Goal: Complete application form

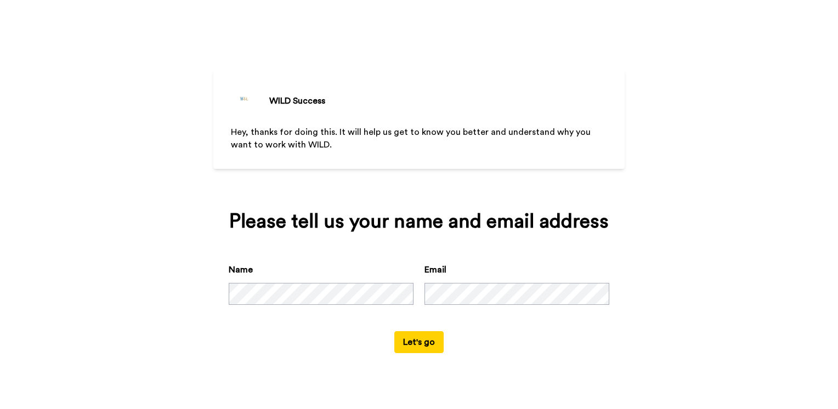
click at [423, 342] on button "Let's go" at bounding box center [418, 342] width 49 height 22
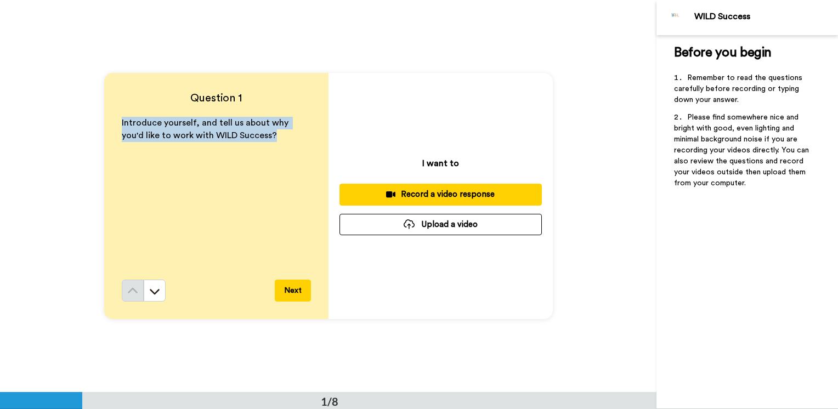
drag, startPoint x: 279, startPoint y: 134, endPoint x: 141, endPoint y: 120, distance: 138.9
click at [104, 121] on div "Question 1 Introduce yourself, and tell us about why you'd like to work with WI…" at bounding box center [216, 196] width 224 height 246
copy span "Introduce yourself, and tell us about why you'd like to work with WILD Success?"
click at [202, 267] on div "Introduce yourself, and tell us about why you'd like to work with WILD Success?" at bounding box center [216, 198] width 189 height 163
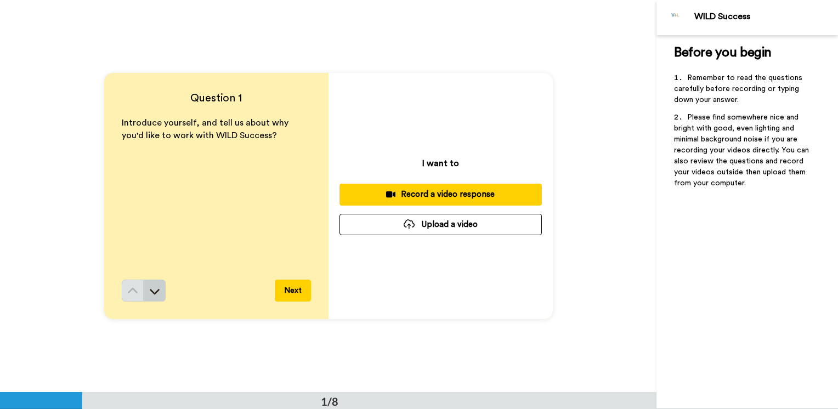
click at [160, 287] on button at bounding box center [155, 291] width 22 height 22
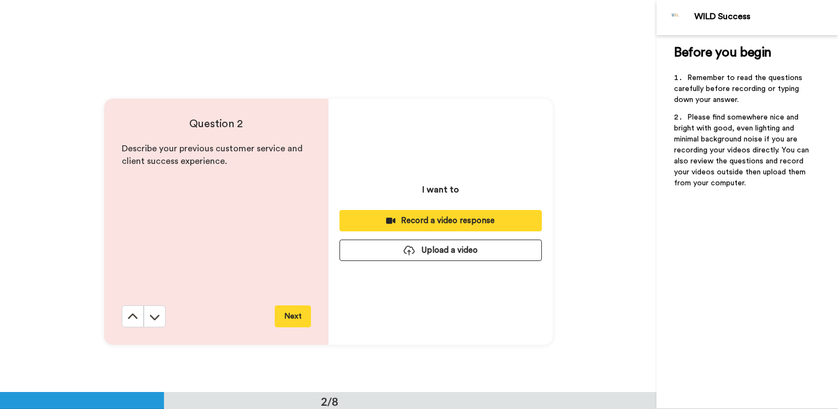
scroll to position [393, 0]
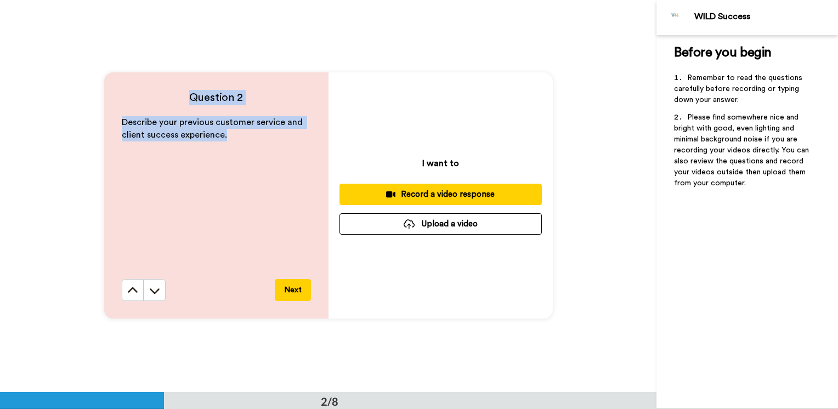
drag, startPoint x: 260, startPoint y: 148, endPoint x: 119, endPoint y: 98, distance: 150.2
click at [119, 98] on div "Question 2 Describe your previous customer service and client success experienc…" at bounding box center [216, 195] width 224 height 246
copy div "Question 2 Describe your previous customer service and client success experienc…"
click at [154, 296] on icon at bounding box center [154, 290] width 11 height 11
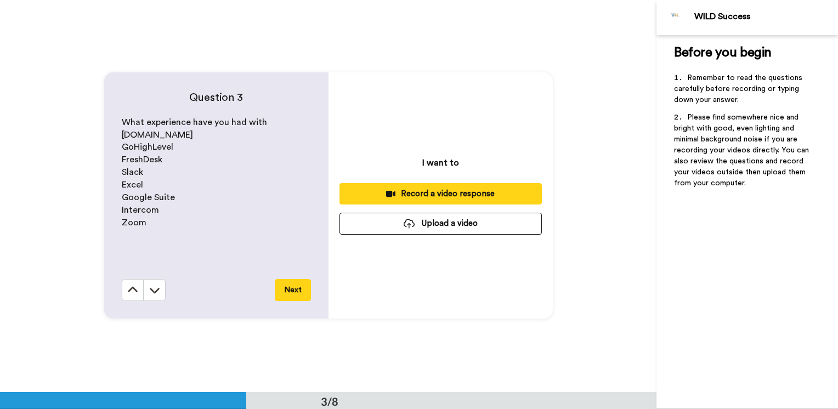
scroll to position [785, 0]
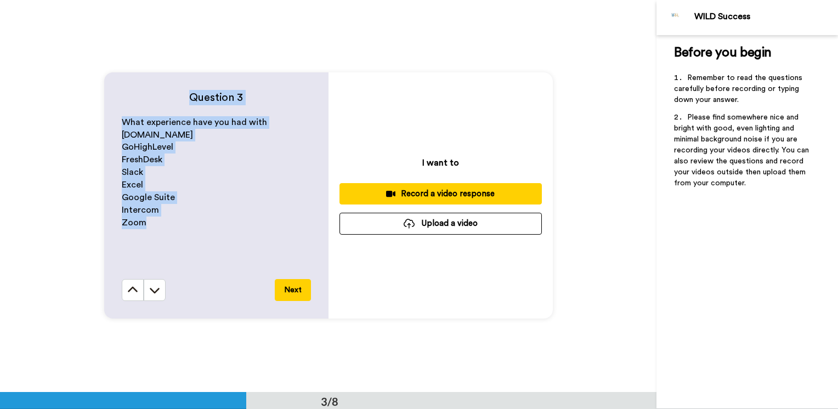
drag, startPoint x: 173, startPoint y: 231, endPoint x: 137, endPoint y: 91, distance: 144.6
click at [137, 91] on div "Question 3 What experience have you had with [DOMAIN_NAME] GoHighLevel FreshDes…" at bounding box center [216, 195] width 224 height 246
drag, startPoint x: 137, startPoint y: 91, endPoint x: 189, endPoint y: 124, distance: 61.6
copy div "Question 3 What experience have you had with [DOMAIN_NAME] GoHighLevel FreshDes…"
click at [164, 250] on div "What experience have you had with [DOMAIN_NAME] GoHighLevel FreshDesk Slack Exc…" at bounding box center [216, 197] width 189 height 163
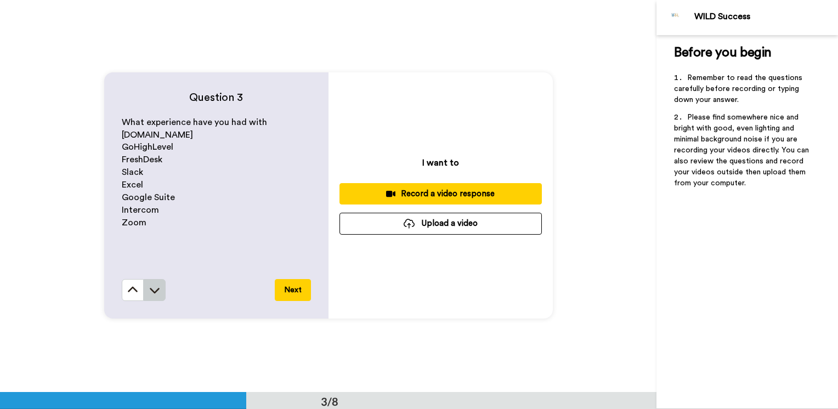
click at [155, 296] on button at bounding box center [155, 290] width 22 height 22
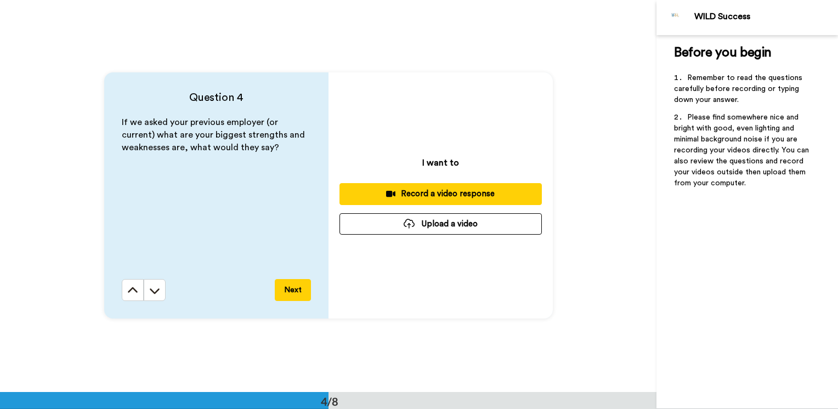
scroll to position [1178, 0]
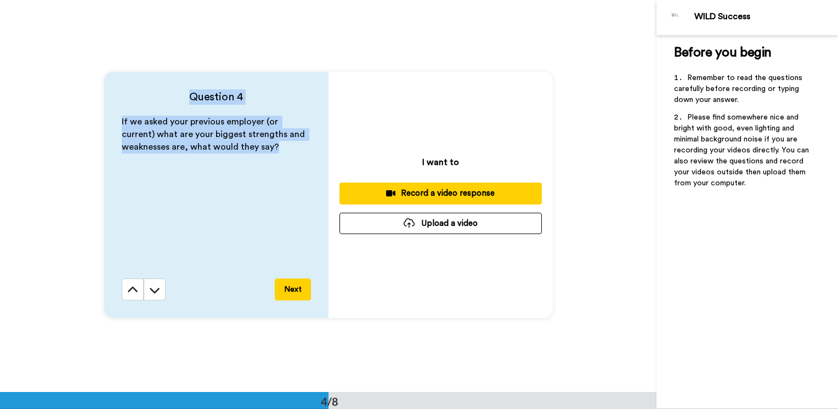
drag, startPoint x: 269, startPoint y: 167, endPoint x: 145, endPoint y: 100, distance: 141.3
click at [145, 100] on div "Question 4 If we asked your previous employer (or current) what are your bigges…" at bounding box center [216, 195] width 224 height 246
drag, startPoint x: 145, startPoint y: 100, endPoint x: 202, endPoint y: 127, distance: 63.0
copy div "Question 4 If we asked your previous employer (or current) what are your bigges…"
click at [237, 191] on div "If we asked your previous employer (or current) what are your biggest strengths…" at bounding box center [216, 197] width 189 height 163
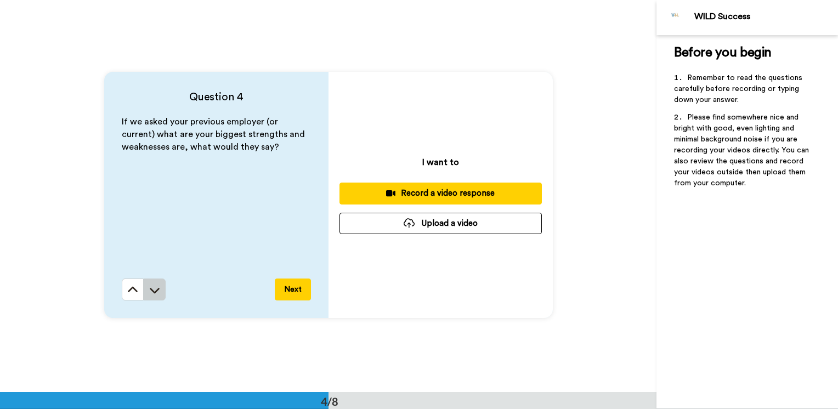
click at [148, 296] on button at bounding box center [155, 290] width 22 height 22
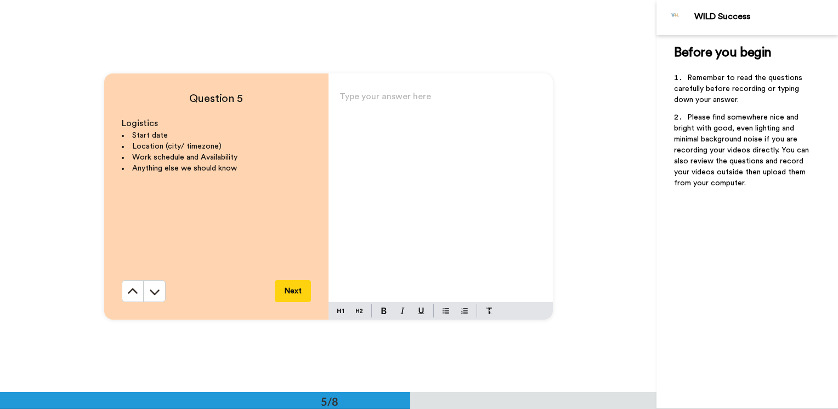
scroll to position [1570, 0]
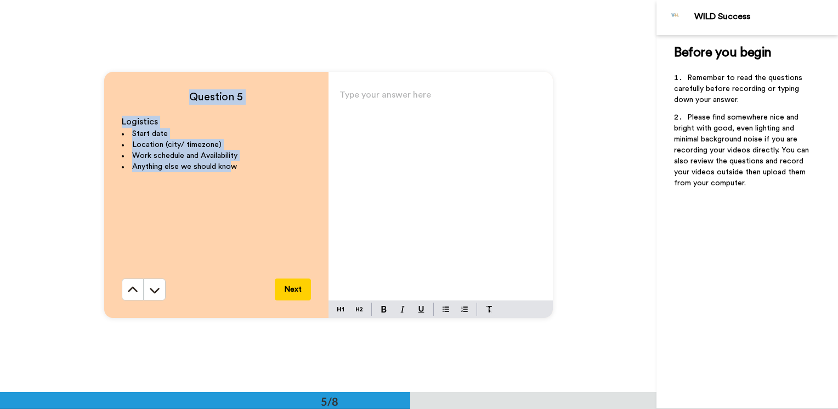
drag, startPoint x: 218, startPoint y: 205, endPoint x: 101, endPoint y: 73, distance: 176.0
click at [101, 73] on div "Question 5 Logistics Start date Location (city/ timezone) Work schedule and Ava…" at bounding box center [328, 195] width 656 height 392
drag, startPoint x: 101, startPoint y: 73, endPoint x: 138, endPoint y: 85, distance: 39.0
click at [138, 85] on div "Question 5 Logistics Start date Location (city/ timezone) Work schedule and Ava…" at bounding box center [216, 195] width 224 height 246
copy div "Question 5 Logistics Start date Location (city/ timezone) Work schedule and Ava…"
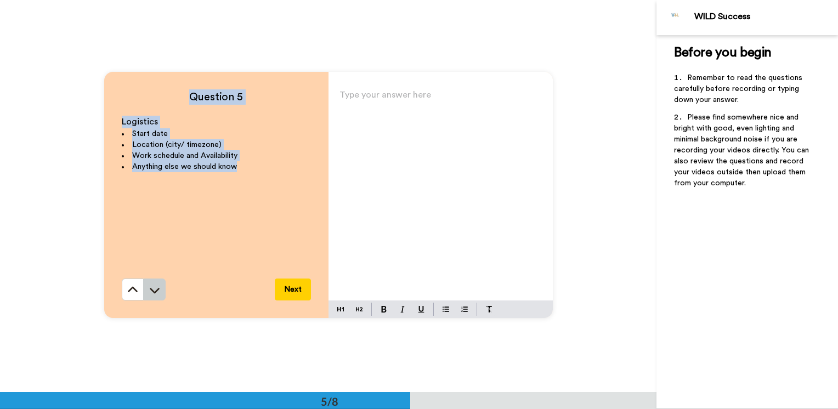
click at [150, 299] on button at bounding box center [155, 290] width 22 height 22
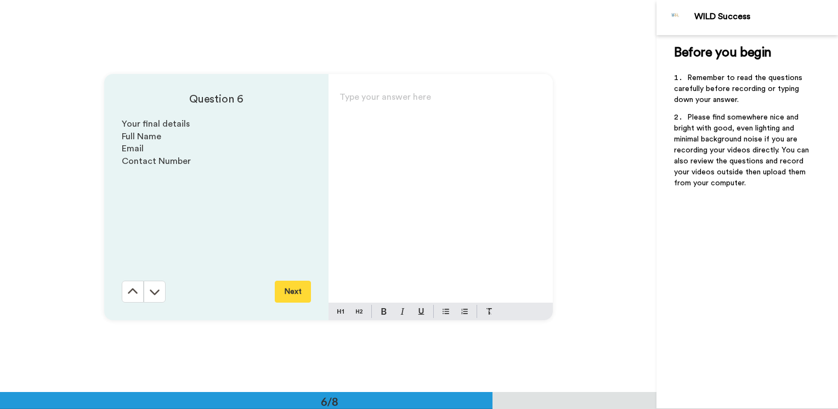
scroll to position [1963, 0]
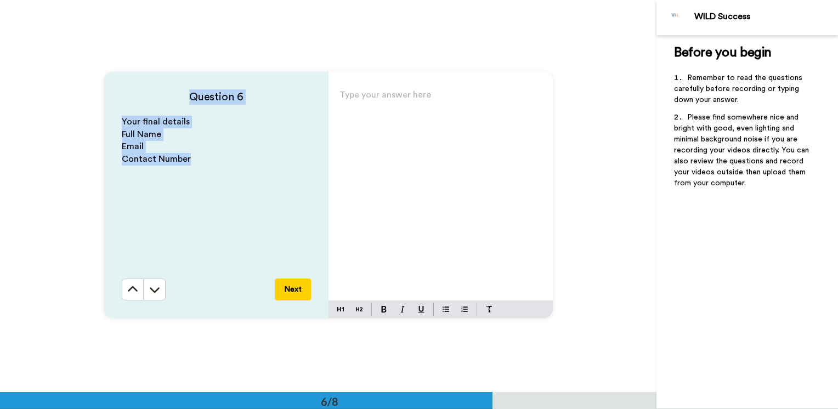
drag, startPoint x: 219, startPoint y: 206, endPoint x: 110, endPoint y: 89, distance: 160.2
click at [110, 89] on div "Question 6 Your final details Full Name Email Contact Number Next" at bounding box center [216, 195] width 224 height 246
copy div "Question 6 Your final details Full Name Email Contact Number"
click at [159, 288] on button at bounding box center [155, 290] width 22 height 22
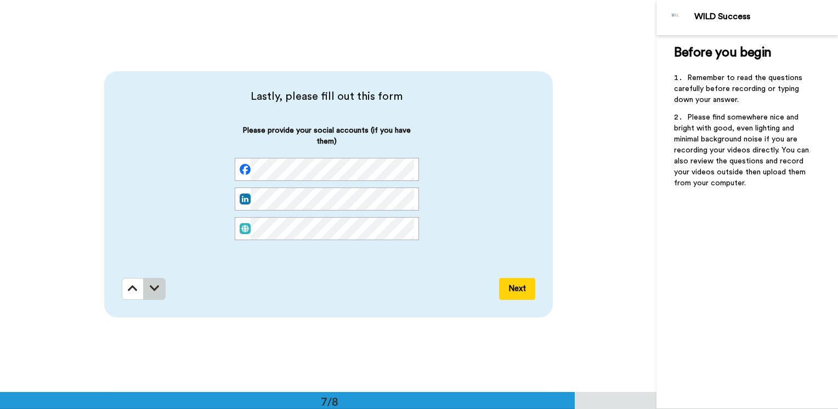
scroll to position [2355, 0]
click at [154, 291] on icon at bounding box center [155, 288] width 10 height 11
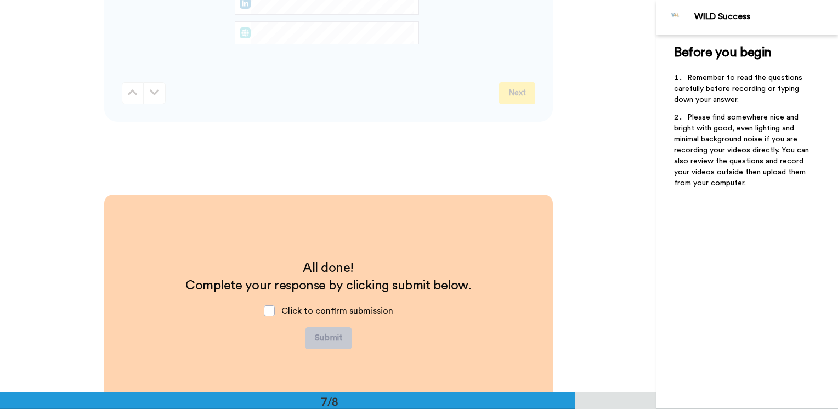
scroll to position [2277, 0]
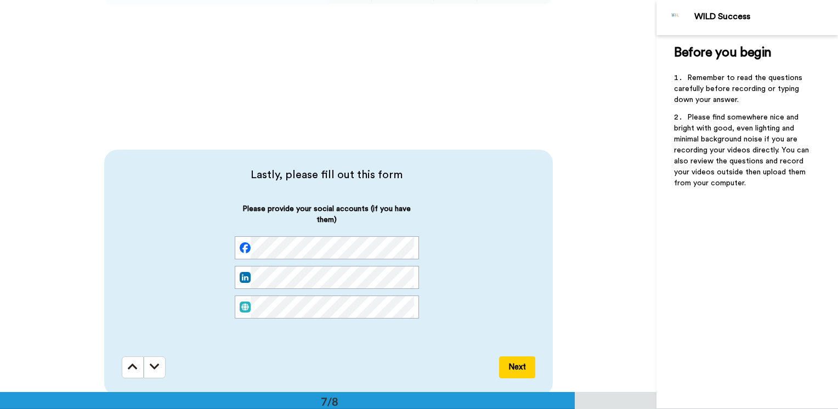
click at [122, 376] on button at bounding box center [133, 367] width 22 height 22
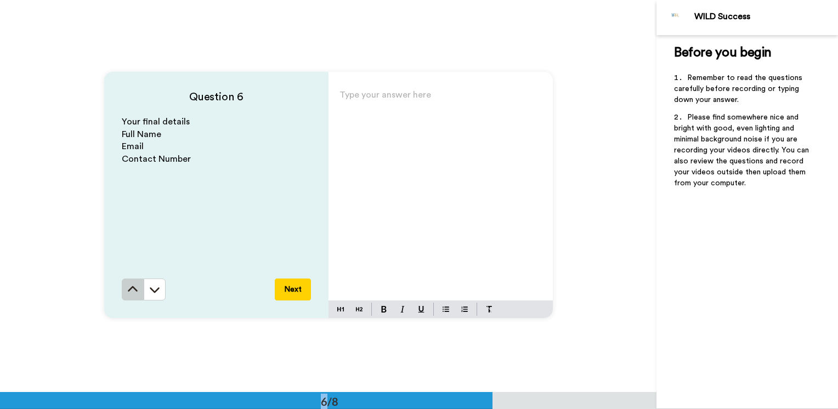
drag, startPoint x: 121, startPoint y: 376, endPoint x: 124, endPoint y: 292, distance: 83.4
click at [124, 292] on button at bounding box center [133, 290] width 22 height 22
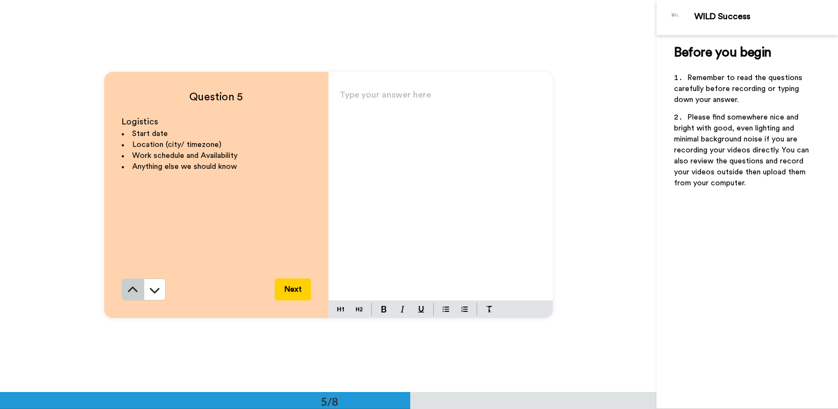
click at [127, 290] on icon at bounding box center [132, 290] width 11 height 11
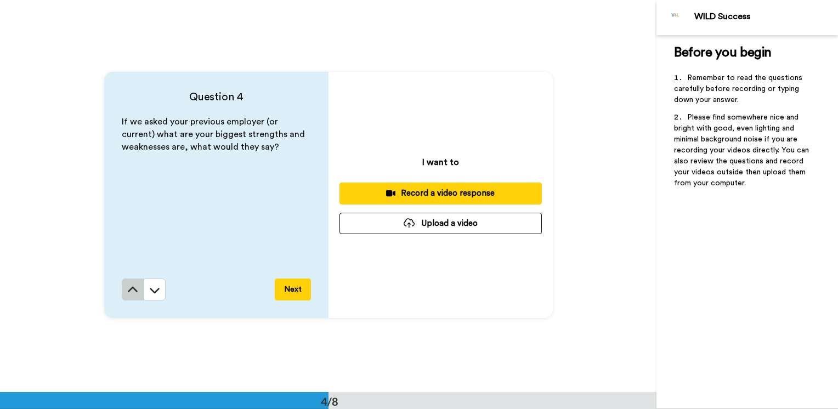
click at [127, 289] on icon at bounding box center [132, 290] width 11 height 11
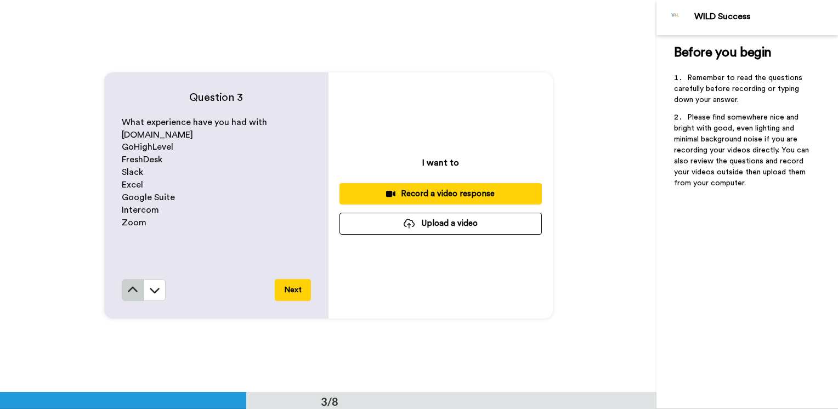
click at [129, 297] on button at bounding box center [133, 290] width 22 height 22
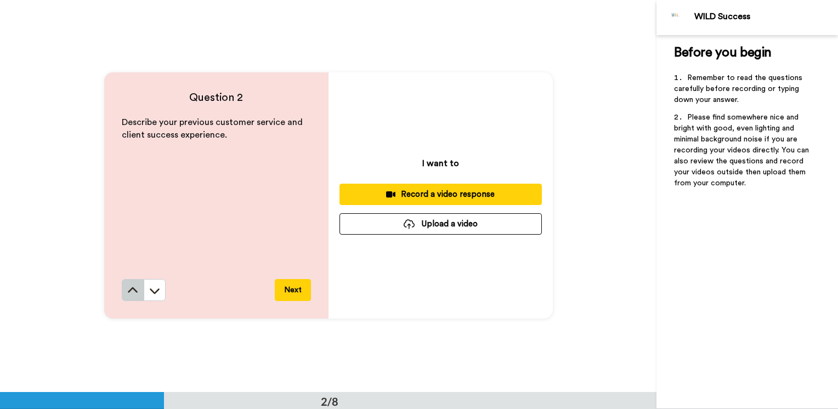
click at [129, 300] on button at bounding box center [133, 290] width 22 height 22
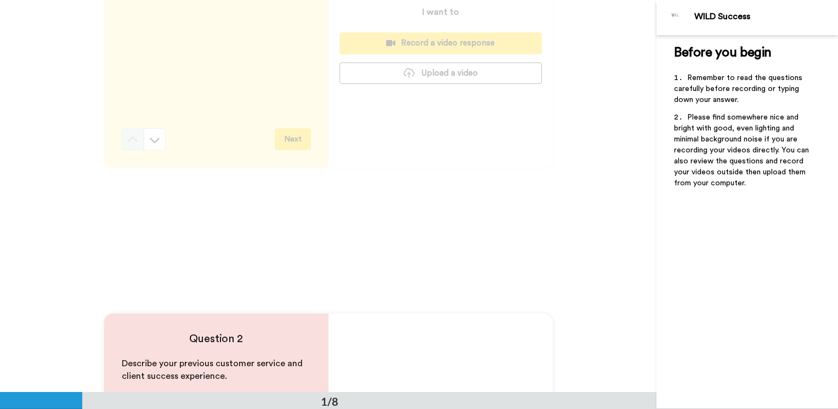
scroll to position [0, 0]
